Goal: Task Accomplishment & Management: Complete application form

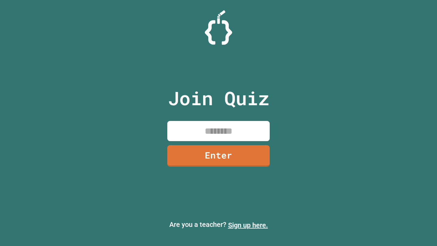
click at [248, 225] on link "Sign up here." at bounding box center [248, 225] width 40 height 8
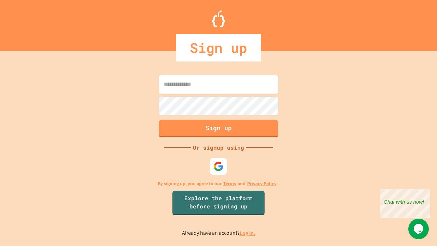
click at [248, 233] on link "Log in." at bounding box center [247, 232] width 16 height 7
